Goal: Information Seeking & Learning: Learn about a topic

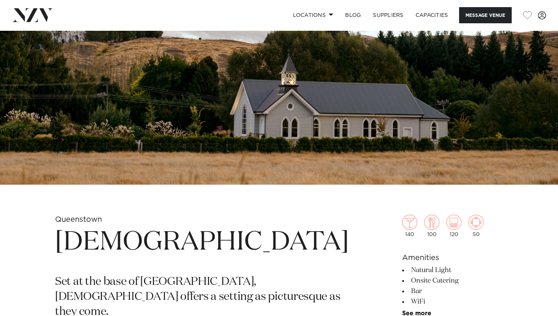
scroll to position [225, 0]
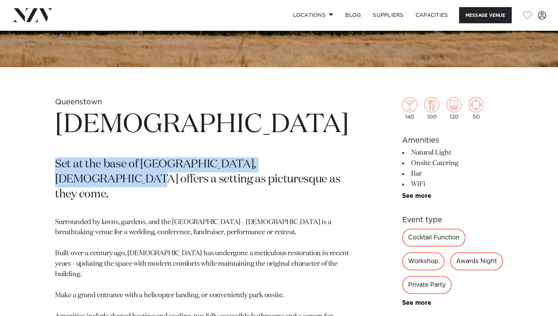
drag, startPoint x: 54, startPoint y: 160, endPoint x: 326, endPoint y: 165, distance: 271.9
click at [326, 165] on div "[GEOGRAPHIC_DATA][DEMOGRAPHIC_DATA] Set at the base of [GEOGRAPHIC_DATA], [DEMO…" at bounding box center [279, 288] width 546 height 383
copy p "Set at the base of [GEOGRAPHIC_DATA], [DEMOGRAPHIC_DATA] offers"
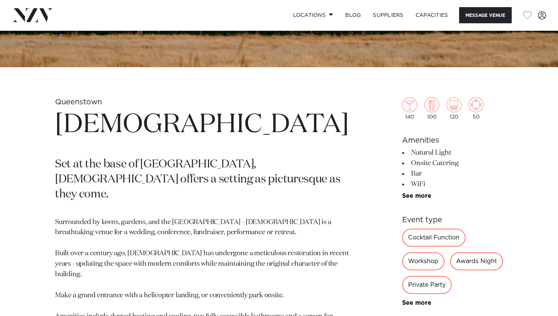
click at [171, 217] on p "Surrounded by lawns, gardens, and the [GEOGRAPHIC_DATA] - [DEMOGRAPHIC_DATA] is…" at bounding box center [202, 321] width 294 height 209
click at [192, 217] on p "Surrounded by lawns, gardens, and the [GEOGRAPHIC_DATA] - [DEMOGRAPHIC_DATA] is…" at bounding box center [202, 321] width 294 height 209
drag, startPoint x: 204, startPoint y: 206, endPoint x: 172, endPoint y: 206, distance: 31.5
click at [172, 217] on p "Surrounded by lawns, gardens, and the [GEOGRAPHIC_DATA] - [DEMOGRAPHIC_DATA] is…" at bounding box center [202, 321] width 294 height 209
copy p "Mill Stream"
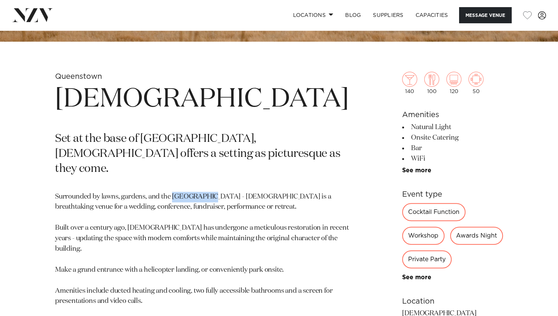
scroll to position [262, 0]
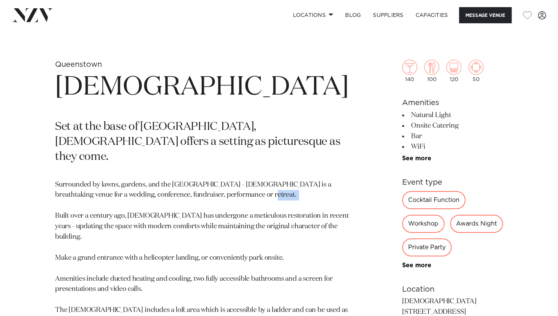
drag, startPoint x: 55, startPoint y: 199, endPoint x: 80, endPoint y: 205, distance: 25.1
click at [80, 205] on p "Surrounded by lawns, gardens, and the [GEOGRAPHIC_DATA] - [DEMOGRAPHIC_DATA] is…" at bounding box center [202, 284] width 294 height 209
click at [76, 208] on p "Surrounded by lawns, gardens, and the [GEOGRAPHIC_DATA] - [DEMOGRAPHIC_DATA] is…" at bounding box center [202, 284] width 294 height 209
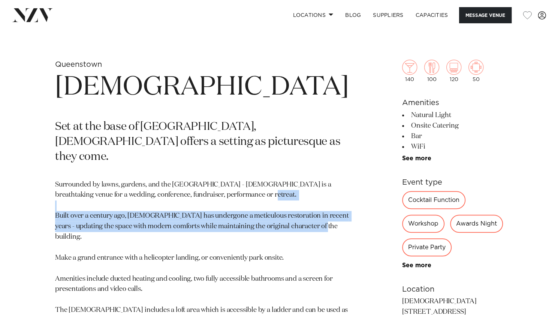
drag, startPoint x: 56, startPoint y: 200, endPoint x: 100, endPoint y: 223, distance: 49.6
click at [100, 223] on p "Surrounded by lawns, gardens, and the [GEOGRAPHIC_DATA] - [DEMOGRAPHIC_DATA] is…" at bounding box center [202, 284] width 294 height 209
copy p "Built over a century ago, [DEMOGRAPHIC_DATA] has undergone a meticulous restora…"
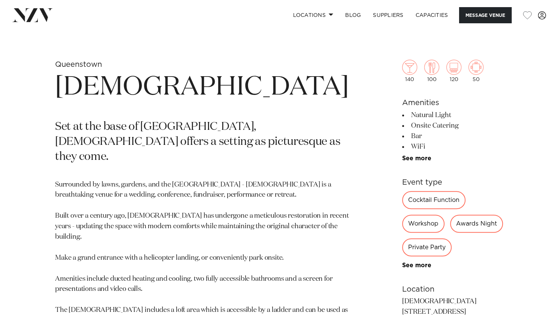
click at [244, 261] on p "Surrounded by lawns, gardens, and the [GEOGRAPHIC_DATA] - [DEMOGRAPHIC_DATA] is…" at bounding box center [202, 284] width 294 height 209
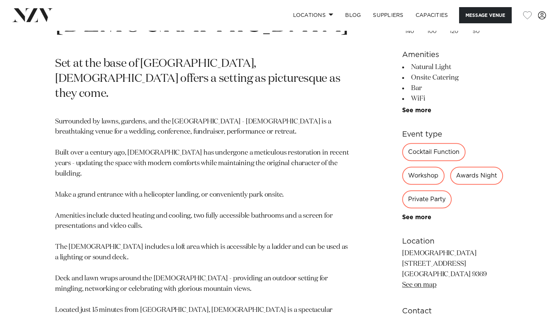
scroll to position [337, 0]
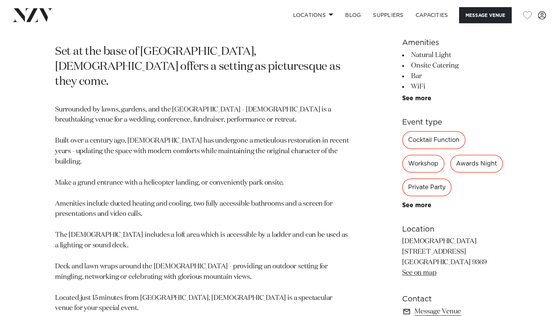
click at [183, 250] on p "Surrounded by lawns, gardens, and the [GEOGRAPHIC_DATA] - [DEMOGRAPHIC_DATA] is…" at bounding box center [202, 209] width 294 height 209
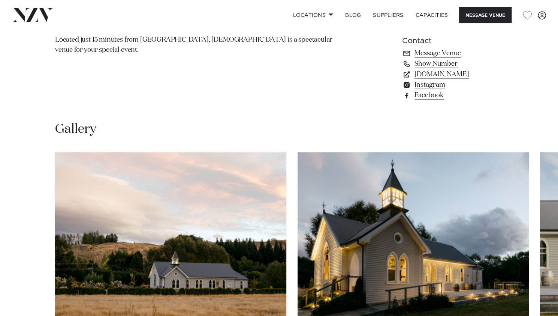
scroll to position [712, 0]
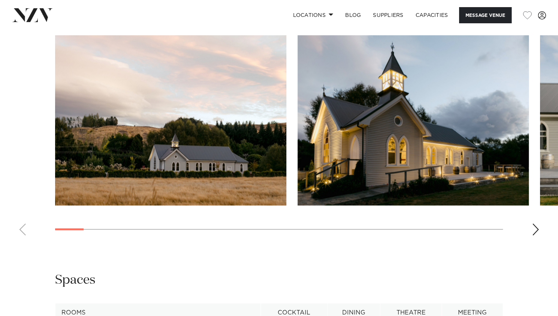
drag, startPoint x: 234, startPoint y: 145, endPoint x: 195, endPoint y: 153, distance: 39.4
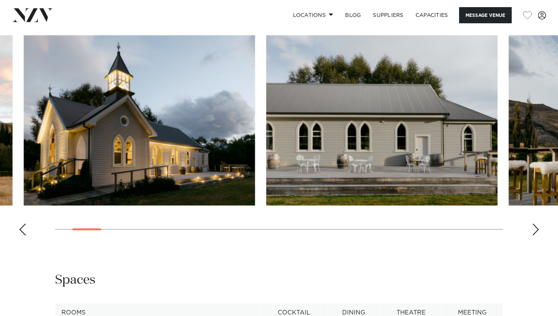
click at [169, 109] on img "2 / 29" at bounding box center [139, 120] width 231 height 170
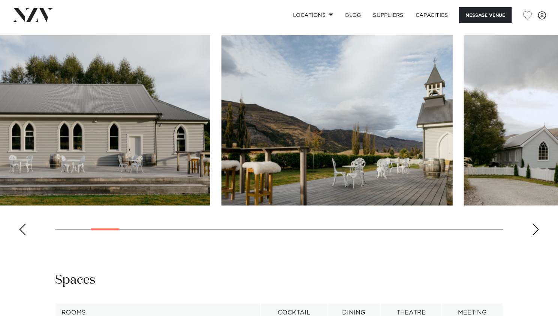
click at [222, 115] on img "4 / 29" at bounding box center [337, 120] width 231 height 170
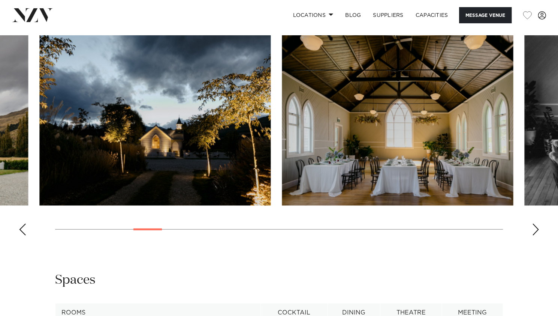
click at [265, 87] on swiper-container at bounding box center [279, 138] width 558 height 206
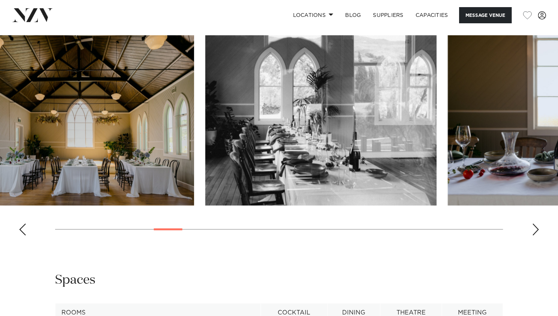
click at [148, 115] on img "7 / 29" at bounding box center [78, 120] width 231 height 170
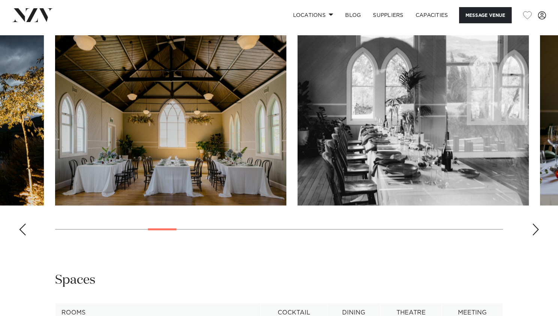
click at [0, 0] on slot at bounding box center [0, 0] width 0 height 0
click at [538, 223] on div "Next slide" at bounding box center [535, 229] width 7 height 12
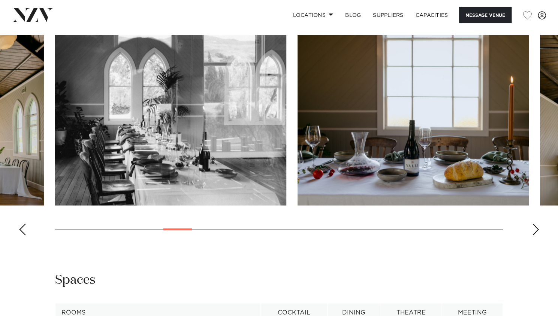
click at [538, 223] on div "Next slide" at bounding box center [535, 229] width 7 height 12
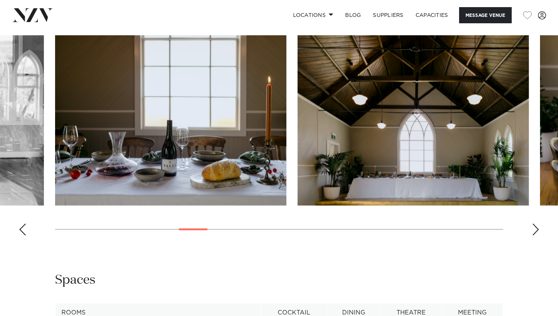
click at [538, 223] on div "Next slide" at bounding box center [535, 229] width 7 height 12
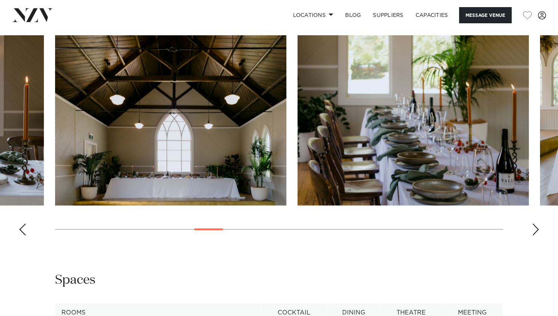
click at [538, 223] on div "Next slide" at bounding box center [535, 229] width 7 height 12
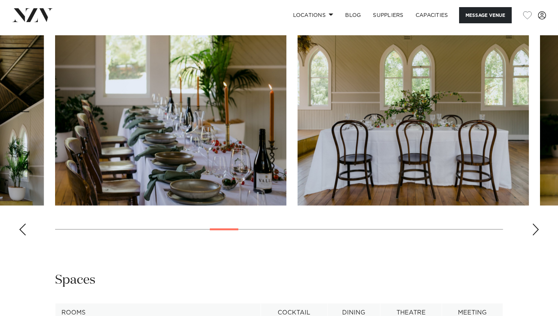
click at [538, 223] on div "Next slide" at bounding box center [535, 229] width 7 height 12
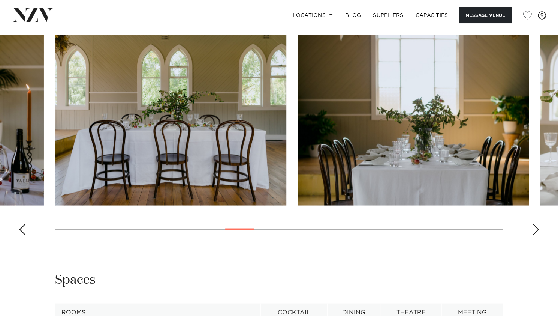
click at [538, 223] on div "Next slide" at bounding box center [535, 229] width 7 height 12
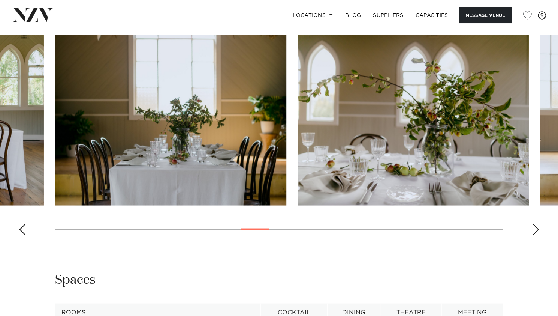
click at [538, 223] on div "Next slide" at bounding box center [535, 229] width 7 height 12
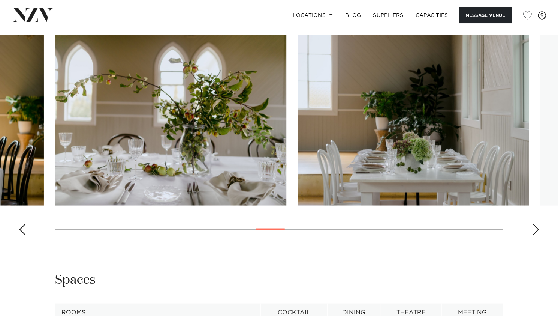
click at [538, 223] on div "Next slide" at bounding box center [535, 229] width 7 height 12
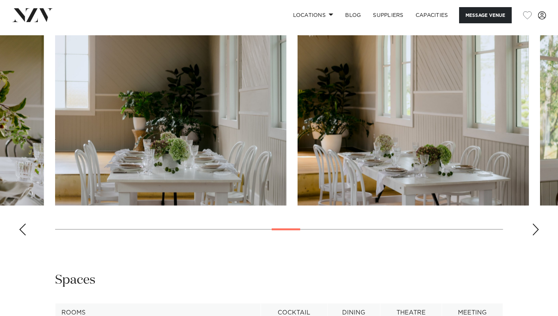
click at [537, 223] on div "Next slide" at bounding box center [535, 229] width 7 height 12
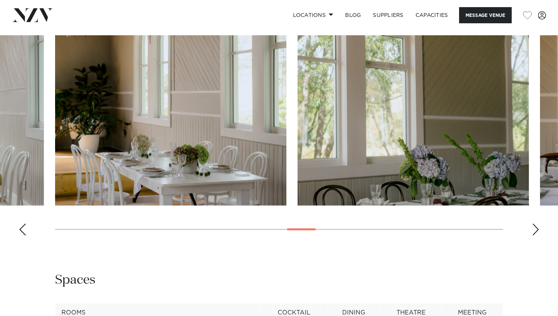
click at [537, 223] on div "Next slide" at bounding box center [535, 229] width 7 height 12
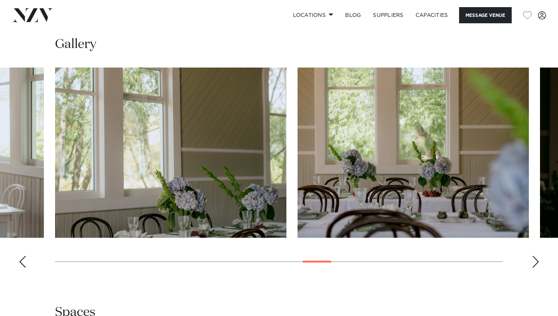
scroll to position [615, 0]
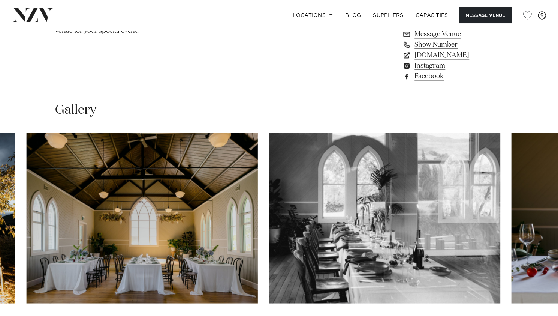
click at [79, 181] on img "7 / 29" at bounding box center [142, 218] width 231 height 170
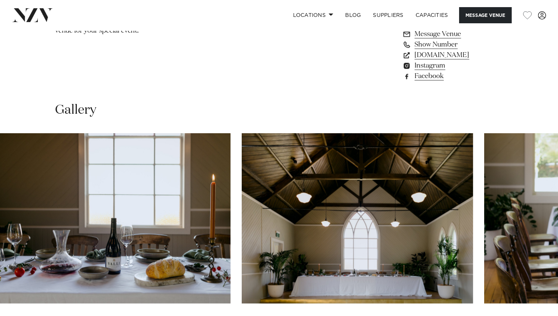
click at [148, 175] on img "9 / 29" at bounding box center [114, 218] width 231 height 170
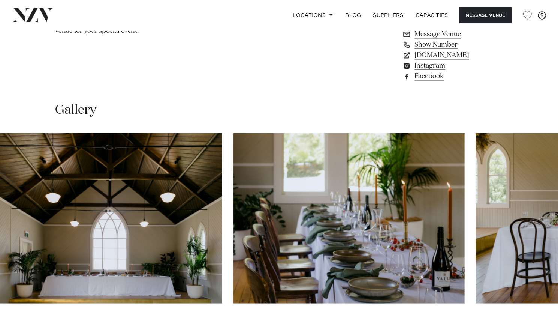
click at [144, 189] on img "10 / 29" at bounding box center [106, 218] width 231 height 170
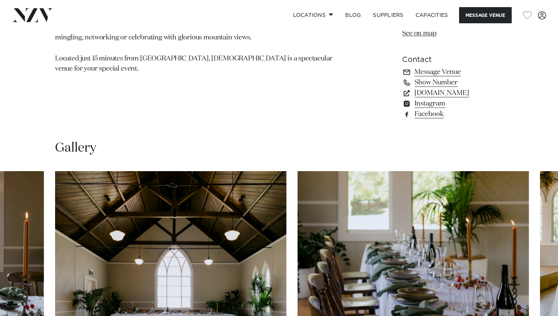
scroll to position [577, 0]
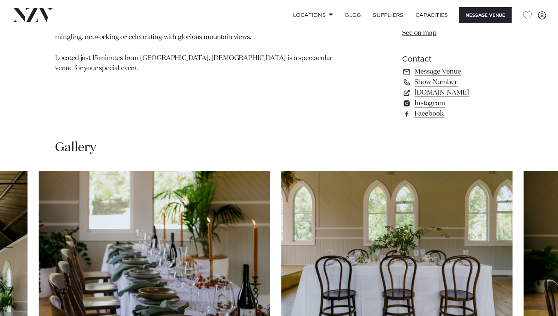
click at [208, 194] on img "11 / 29" at bounding box center [154, 256] width 231 height 170
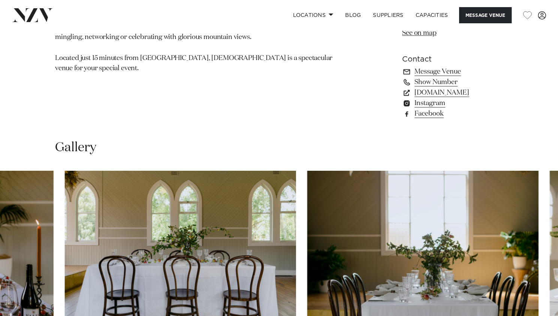
click at [216, 196] on img "12 / 29" at bounding box center [180, 256] width 231 height 170
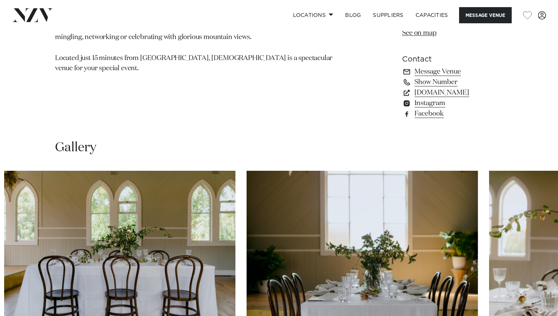
click at [247, 192] on img "13 / 29" at bounding box center [362, 256] width 231 height 170
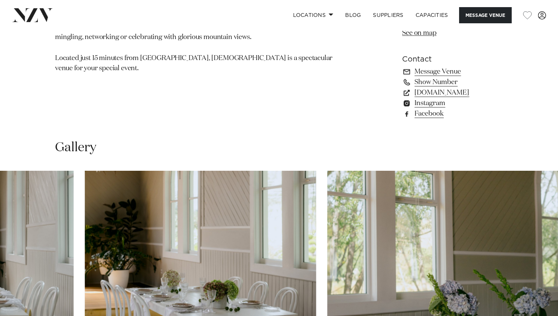
click at [68, 195] on swiper-container at bounding box center [279, 274] width 558 height 206
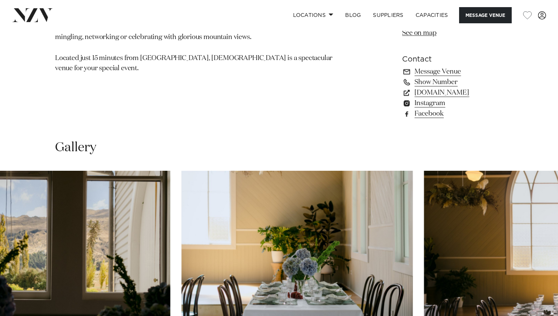
click at [123, 179] on img "19 / 29" at bounding box center [54, 256] width 231 height 170
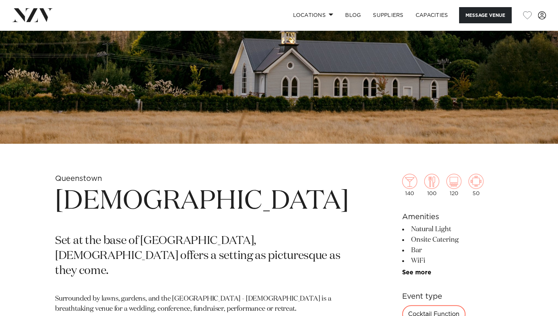
scroll to position [202, 0]
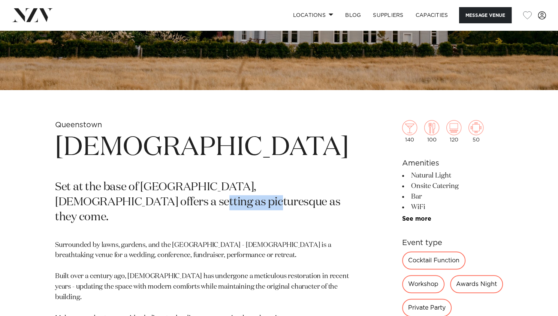
drag, startPoint x: 111, startPoint y: 202, endPoint x: 172, endPoint y: 203, distance: 61.1
click at [172, 203] on p "Set at the base of [GEOGRAPHIC_DATA], [DEMOGRAPHIC_DATA] offers a setting as pi…" at bounding box center [202, 202] width 294 height 45
copy p "picturesque"
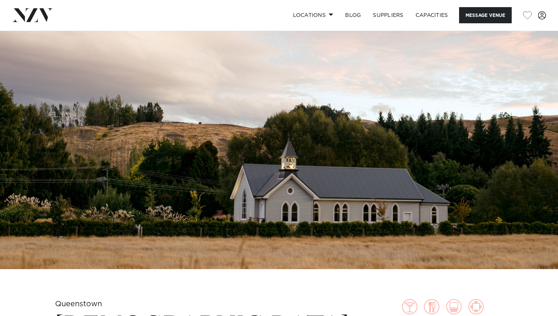
scroll to position [15, 0]
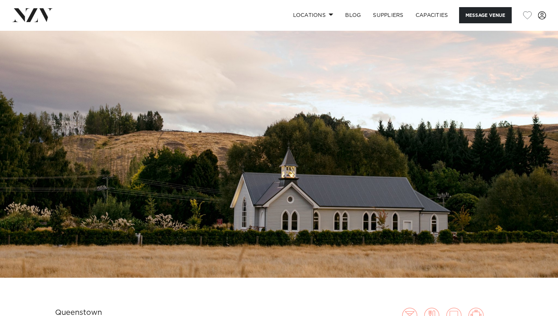
click at [349, 234] on img at bounding box center [279, 147] width 558 height 262
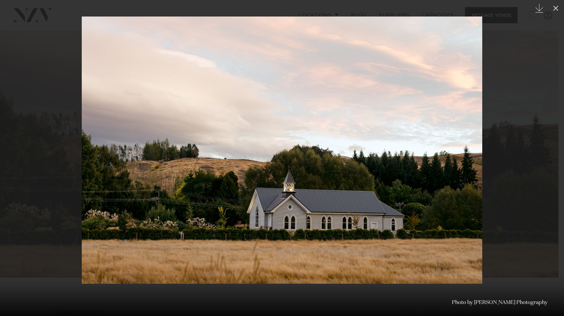
drag, startPoint x: 348, startPoint y: 234, endPoint x: 204, endPoint y: 111, distance: 189.3
click at [204, 111] on img at bounding box center [282, 149] width 400 height 267
click at [531, 162] on div at bounding box center [282, 158] width 564 height 316
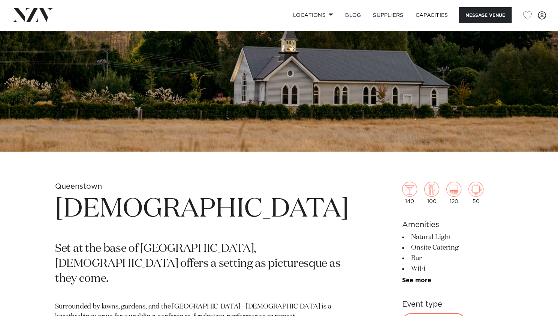
scroll to position [52, 0]
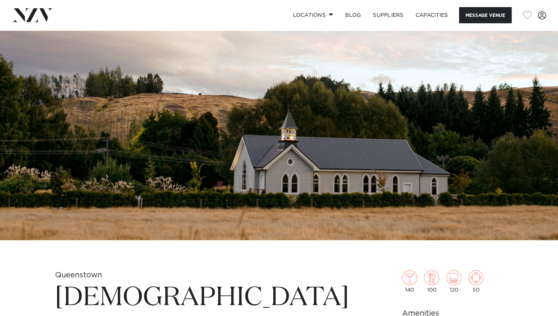
click at [442, 132] on img at bounding box center [279, 109] width 558 height 262
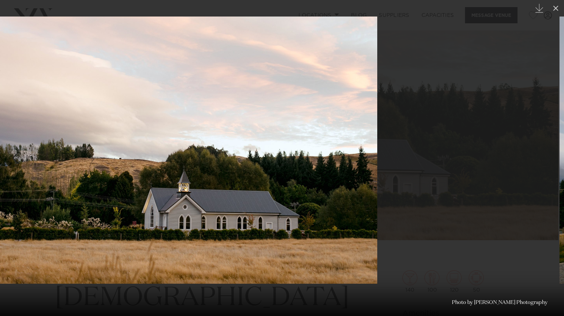
drag, startPoint x: 517, startPoint y: 177, endPoint x: 226, endPoint y: 174, distance: 291.7
click at [226, 174] on div at bounding box center [177, 158] width 564 height 316
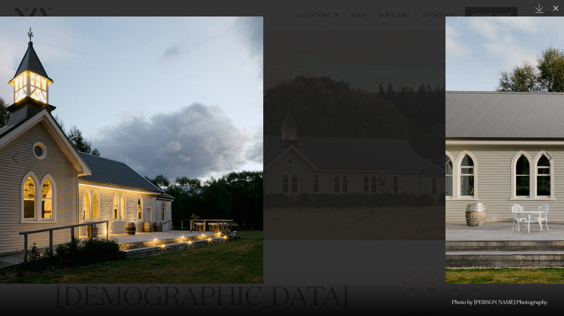
drag, startPoint x: 291, startPoint y: 196, endPoint x: 29, endPoint y: 189, distance: 261.8
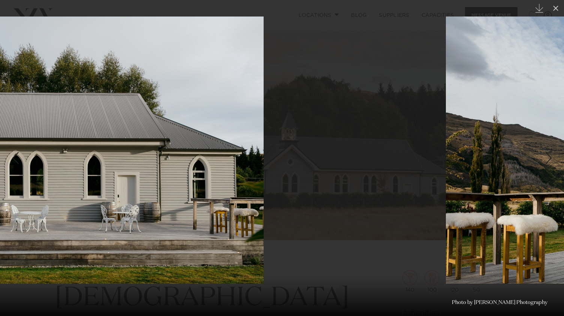
drag, startPoint x: 325, startPoint y: 181, endPoint x: 221, endPoint y: 171, distance: 104.3
click at [88, 174] on img at bounding box center [63, 149] width 400 height 267
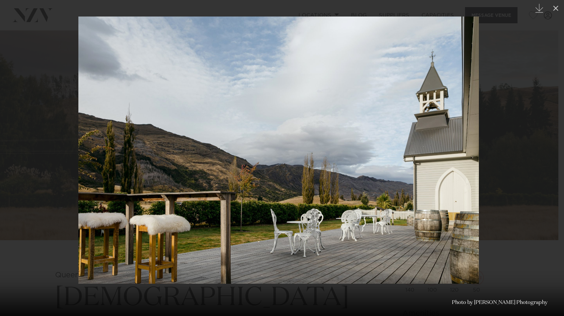
drag, startPoint x: 363, startPoint y: 169, endPoint x: 353, endPoint y: 170, distance: 9.8
click at [353, 170] on img at bounding box center [278, 149] width 400 height 267
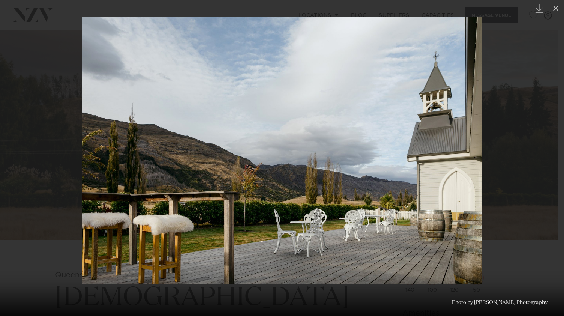
click at [430, 170] on img at bounding box center [282, 149] width 400 height 267
click at [370, 120] on img at bounding box center [282, 149] width 400 height 267
click at [474, 151] on img at bounding box center [282, 149] width 400 height 267
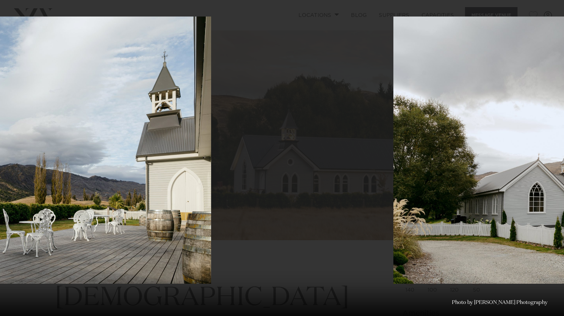
drag, startPoint x: 440, startPoint y: 150, endPoint x: 166, endPoint y: 139, distance: 273.6
click at [169, 139] on img at bounding box center [11, 149] width 400 height 267
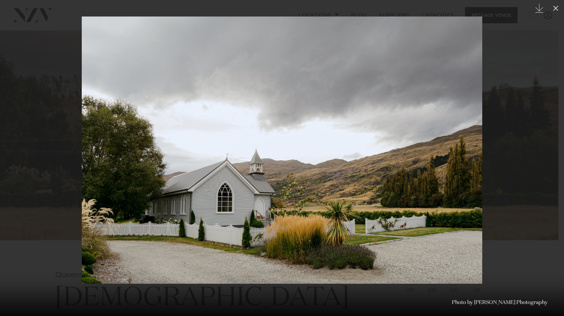
click at [398, 154] on img at bounding box center [282, 149] width 400 height 267
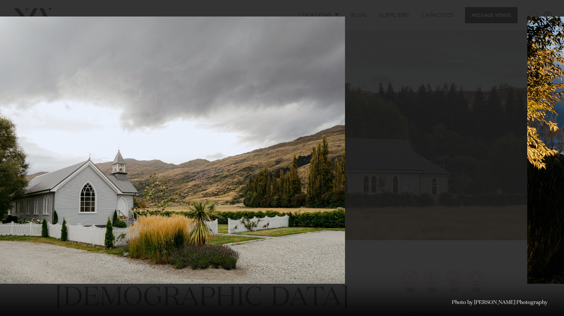
drag, startPoint x: 507, startPoint y: 144, endPoint x: 131, endPoint y: 143, distance: 376.1
click at [131, 143] on div at bounding box center [145, 158] width 564 height 316
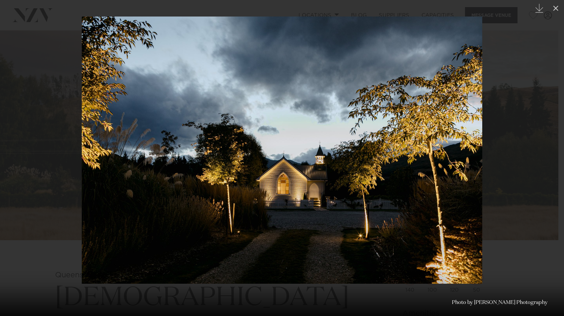
drag, startPoint x: 299, startPoint y: 154, endPoint x: -88, endPoint y: 126, distance: 388.8
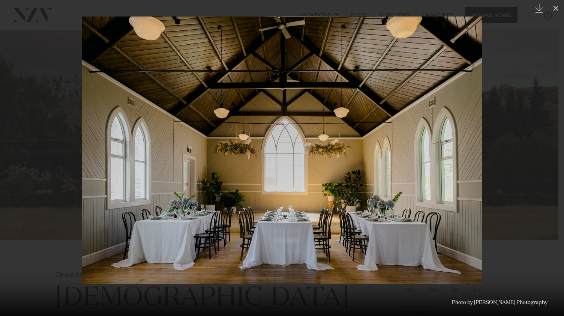
drag, startPoint x: 396, startPoint y: 153, endPoint x: 157, endPoint y: 159, distance: 238.5
click at [148, 159] on img at bounding box center [282, 149] width 400 height 267
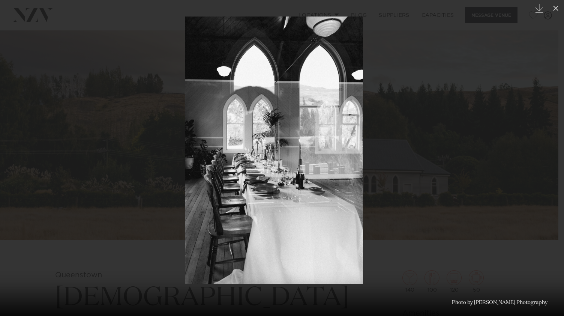
drag, startPoint x: 501, startPoint y: 138, endPoint x: 195, endPoint y: 141, distance: 305.6
click at [205, 141] on div at bounding box center [275, 158] width 564 height 316
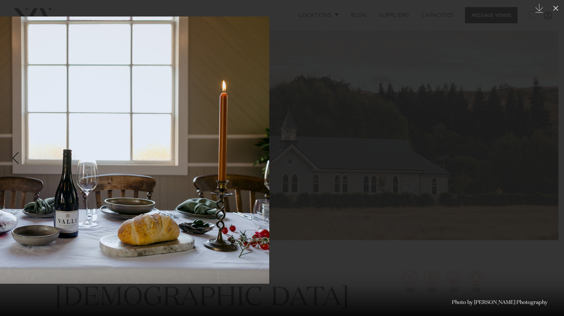
drag, startPoint x: 445, startPoint y: 129, endPoint x: 142, endPoint y: 148, distance: 303.9
click at [170, 146] on img at bounding box center [69, 149] width 400 height 267
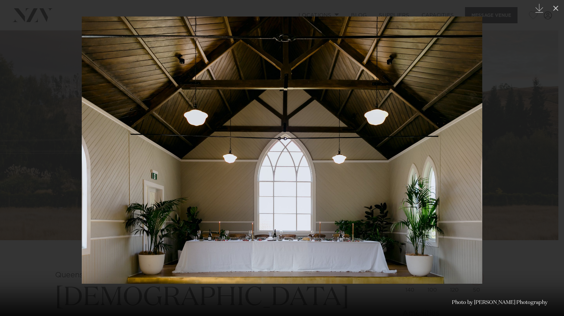
drag, startPoint x: 458, startPoint y: 136, endPoint x: 195, endPoint y: 143, distance: 262.9
click at [214, 143] on img at bounding box center [282, 149] width 400 height 267
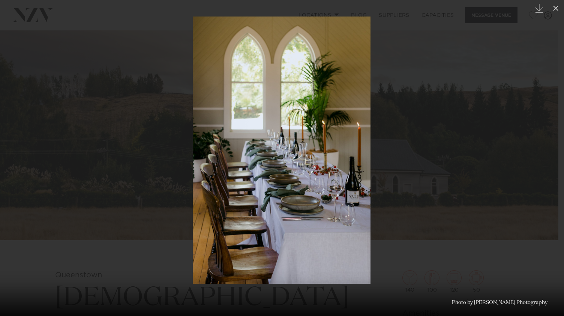
drag, startPoint x: 433, startPoint y: 133, endPoint x: 228, endPoint y: 132, distance: 205.5
click at [242, 132] on div at bounding box center [282, 158] width 564 height 316
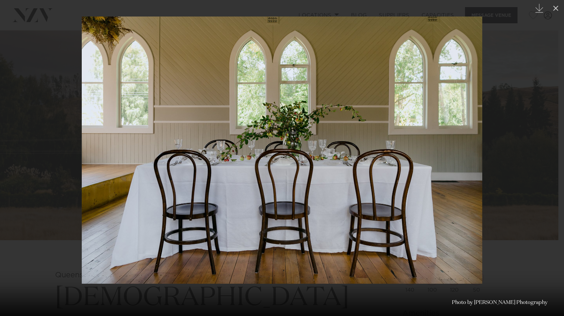
drag, startPoint x: 525, startPoint y: 125, endPoint x: 276, endPoint y: 139, distance: 249.4
click at [278, 139] on div at bounding box center [282, 158] width 564 height 316
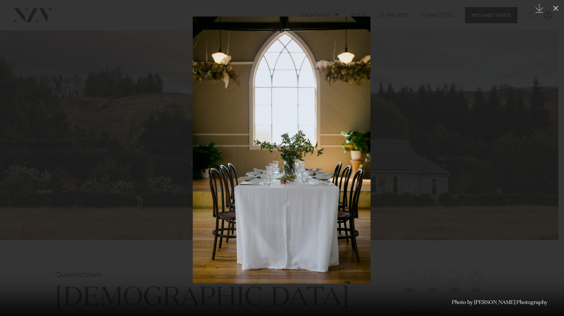
drag, startPoint x: 490, startPoint y: 139, endPoint x: 272, endPoint y: 136, distance: 218.6
click at [306, 139] on div at bounding box center [282, 158] width 564 height 316
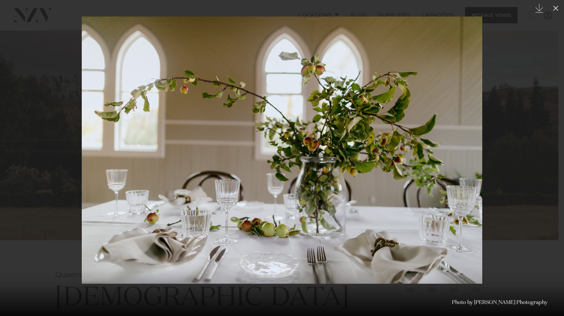
drag, startPoint x: 430, startPoint y: 127, endPoint x: 205, endPoint y: 132, distance: 224.6
click at [259, 129] on img at bounding box center [282, 149] width 400 height 267
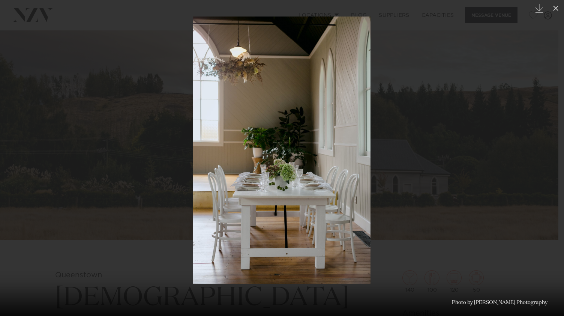
click at [477, 134] on div at bounding box center [282, 158] width 564 height 316
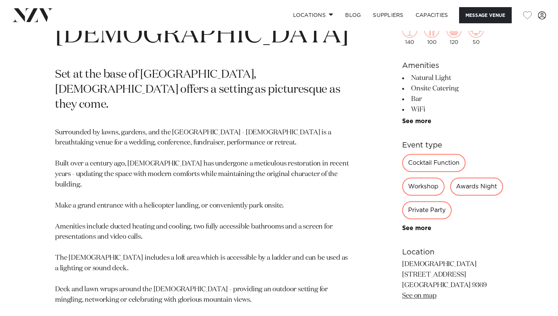
scroll to position [352, 0]
